Goal: Task Accomplishment & Management: Use online tool/utility

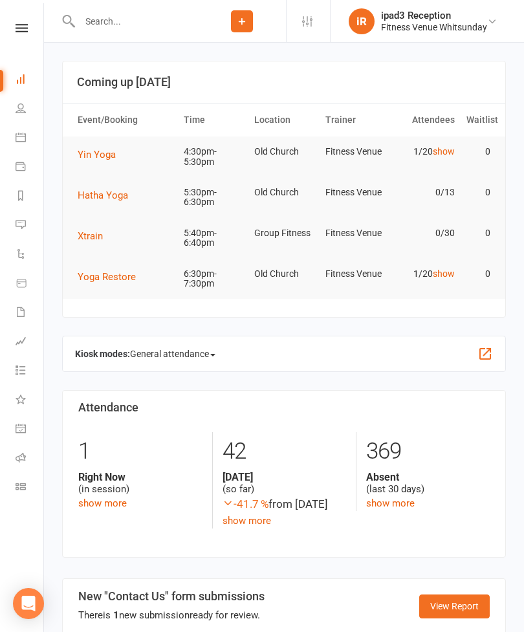
click at [21, 32] on icon at bounding box center [22, 28] width 12 height 8
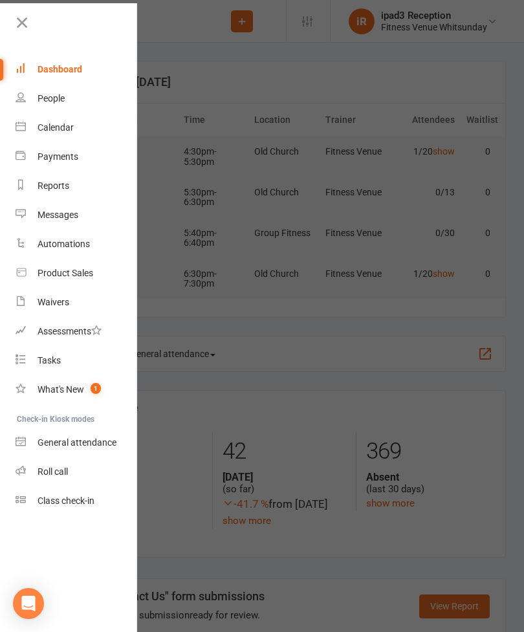
click at [76, 501] on div "Class check-in" at bounding box center [66, 501] width 57 height 10
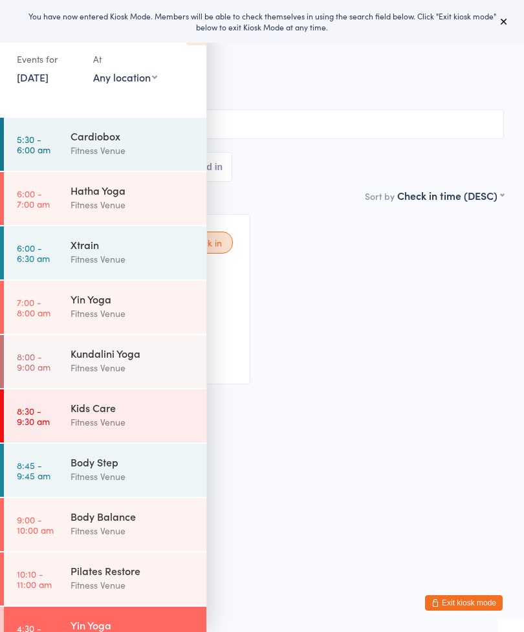
click at [338, 130] on input "search" at bounding box center [262, 124] width 484 height 30
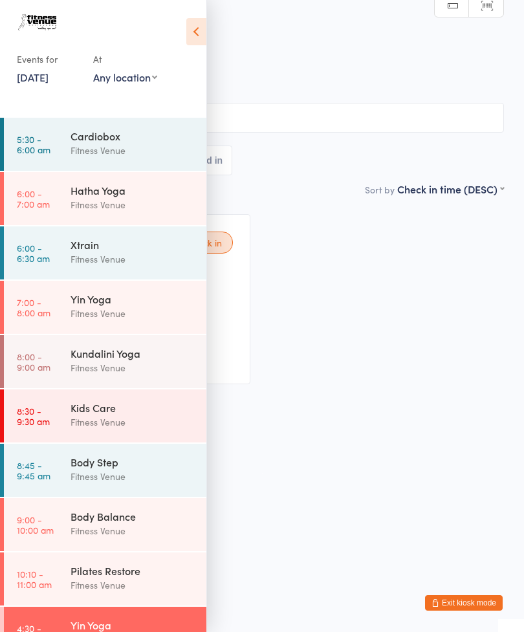
click at [191, 34] on icon at bounding box center [196, 31] width 20 height 27
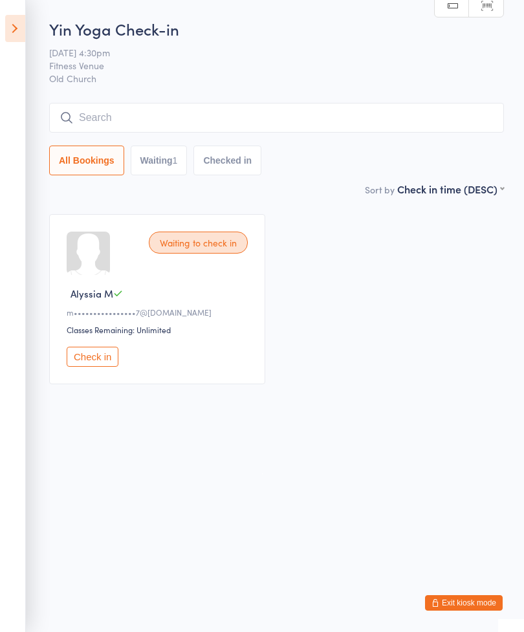
click at [17, 31] on icon at bounding box center [15, 28] width 20 height 27
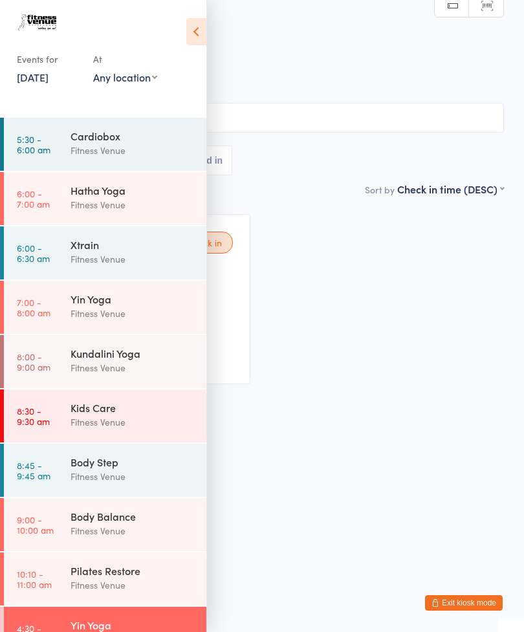
click at [119, 576] on div "Pilates Restore" at bounding box center [133, 570] width 125 height 14
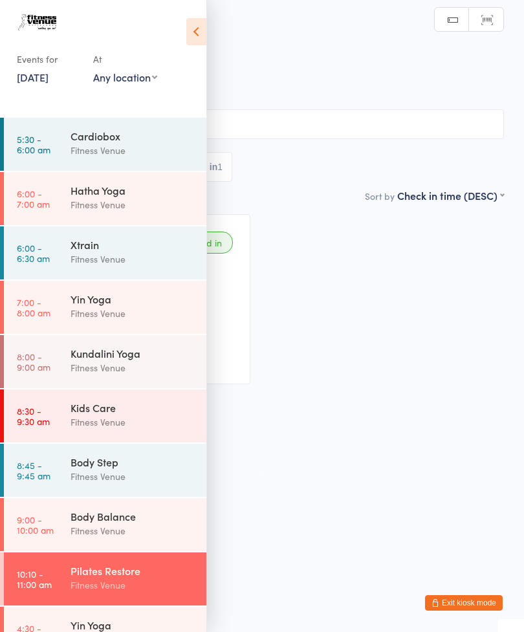
click at [196, 32] on icon at bounding box center [196, 31] width 20 height 27
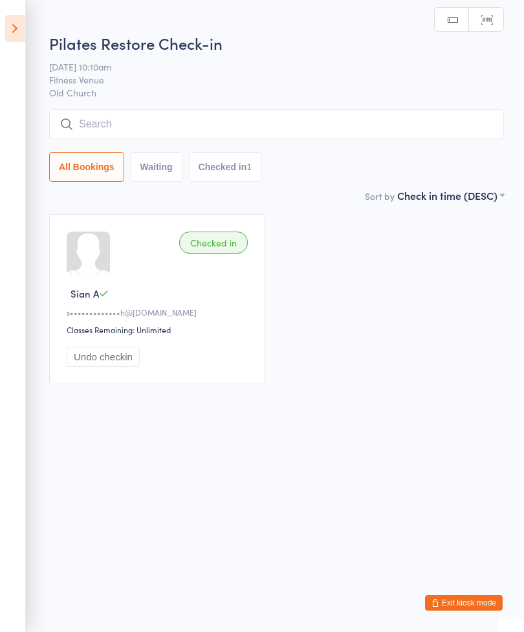
click at [85, 124] on input "search" at bounding box center [276, 124] width 455 height 30
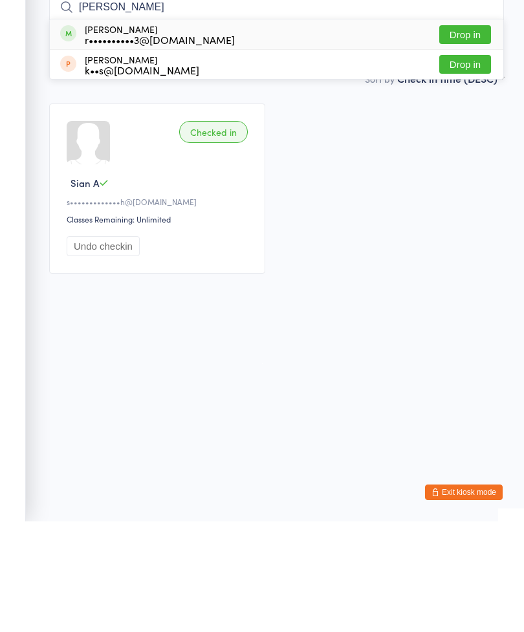
type input "Rayl"
click at [467, 136] on button "Drop in" at bounding box center [465, 145] width 52 height 19
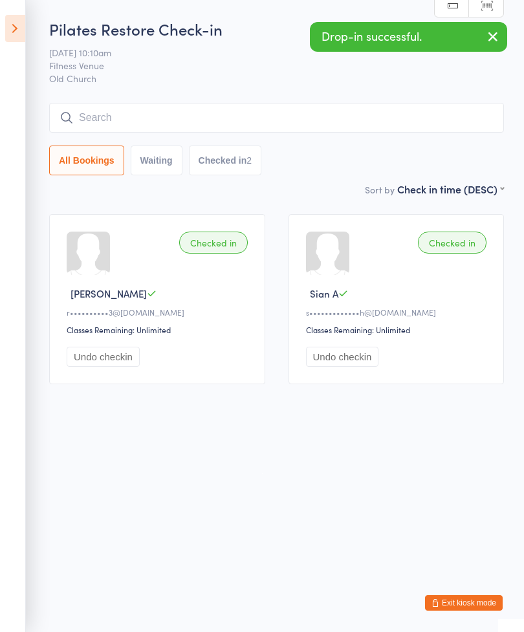
click at [88, 123] on input "search" at bounding box center [276, 118] width 455 height 30
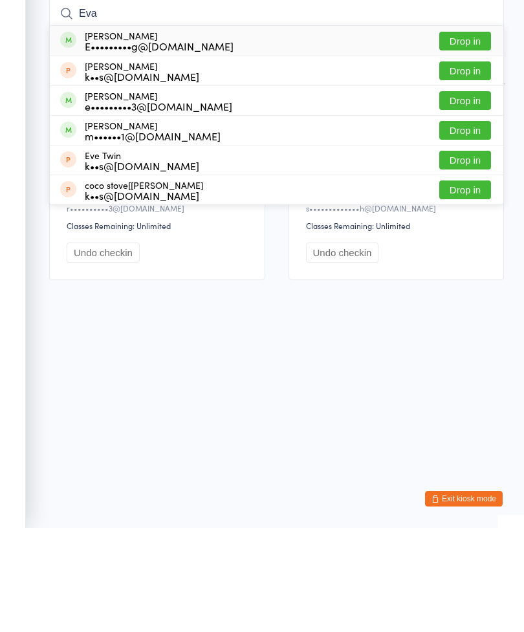
type input "Eva"
click at [469, 195] on button "Drop in" at bounding box center [465, 204] width 52 height 19
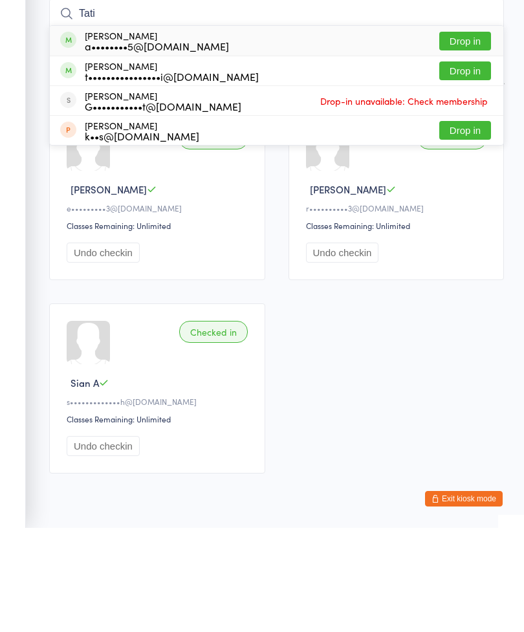
type input "Tati"
click at [473, 166] on button "Drop in" at bounding box center [465, 175] width 52 height 19
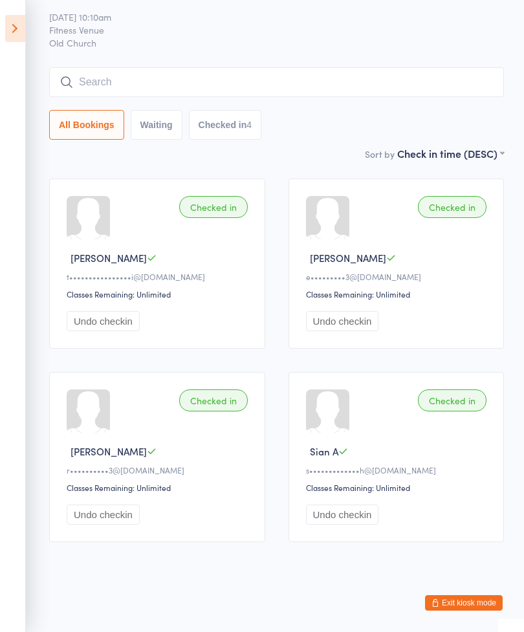
click at [75, 72] on input "search" at bounding box center [276, 82] width 455 height 30
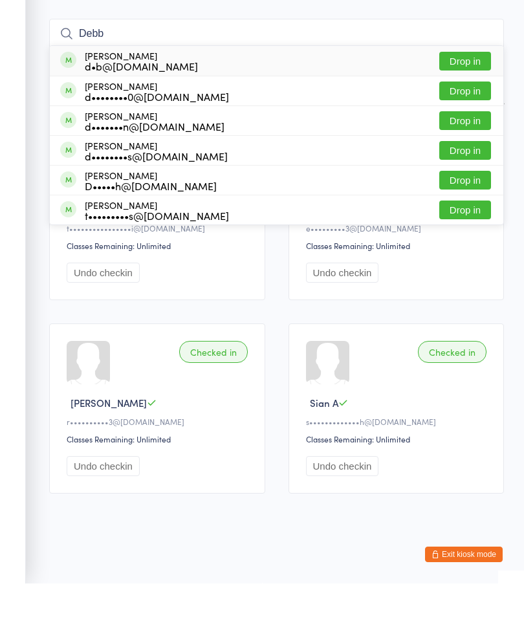
type input "Debb"
click at [470, 130] on button "Drop in" at bounding box center [465, 139] width 52 height 19
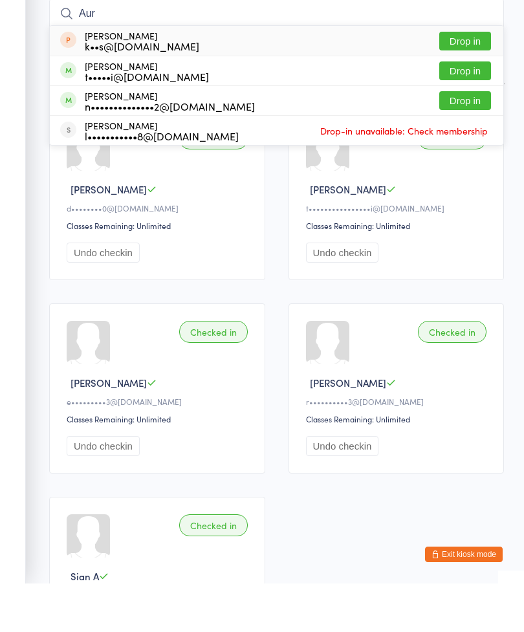
type input "Aur"
click at [474, 110] on button "Drop in" at bounding box center [465, 119] width 52 height 19
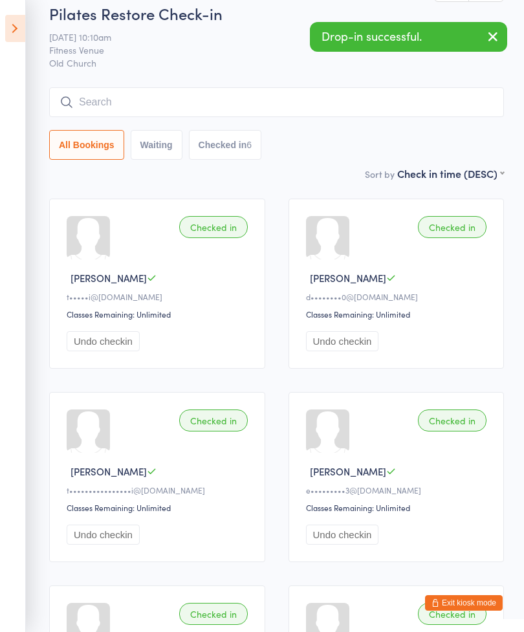
scroll to position [0, 0]
